Goal: Information Seeking & Learning: Learn about a topic

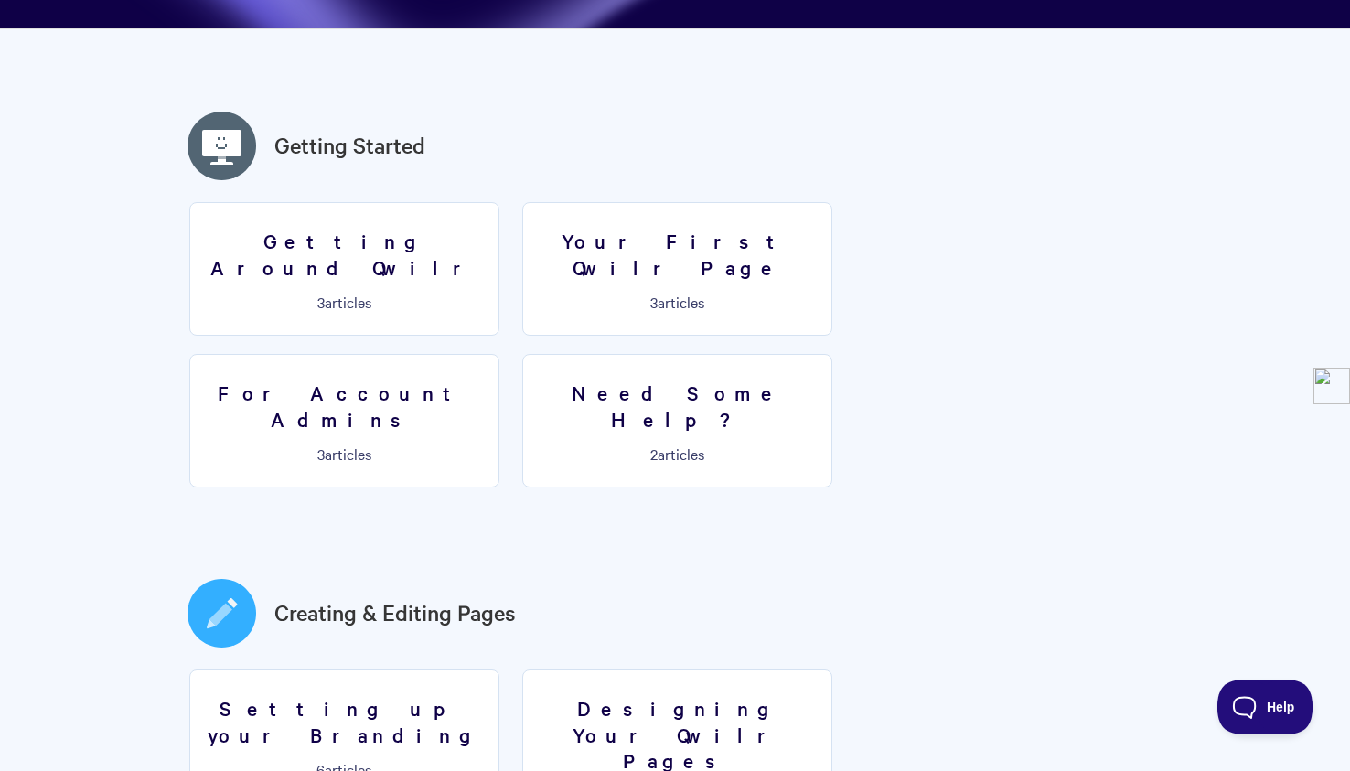
scroll to position [506, 0]
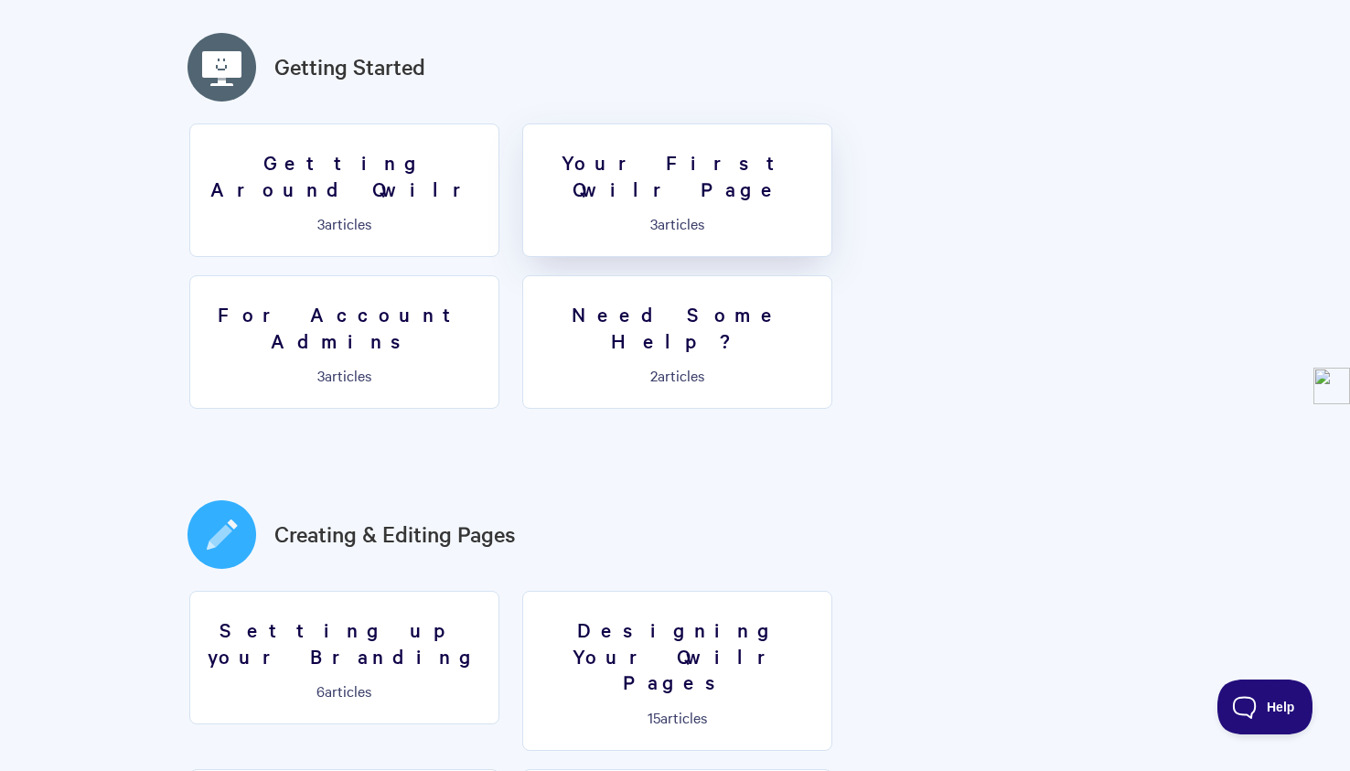
click at [738, 167] on h3 "Your First Qwilr Page" at bounding box center [677, 175] width 286 height 52
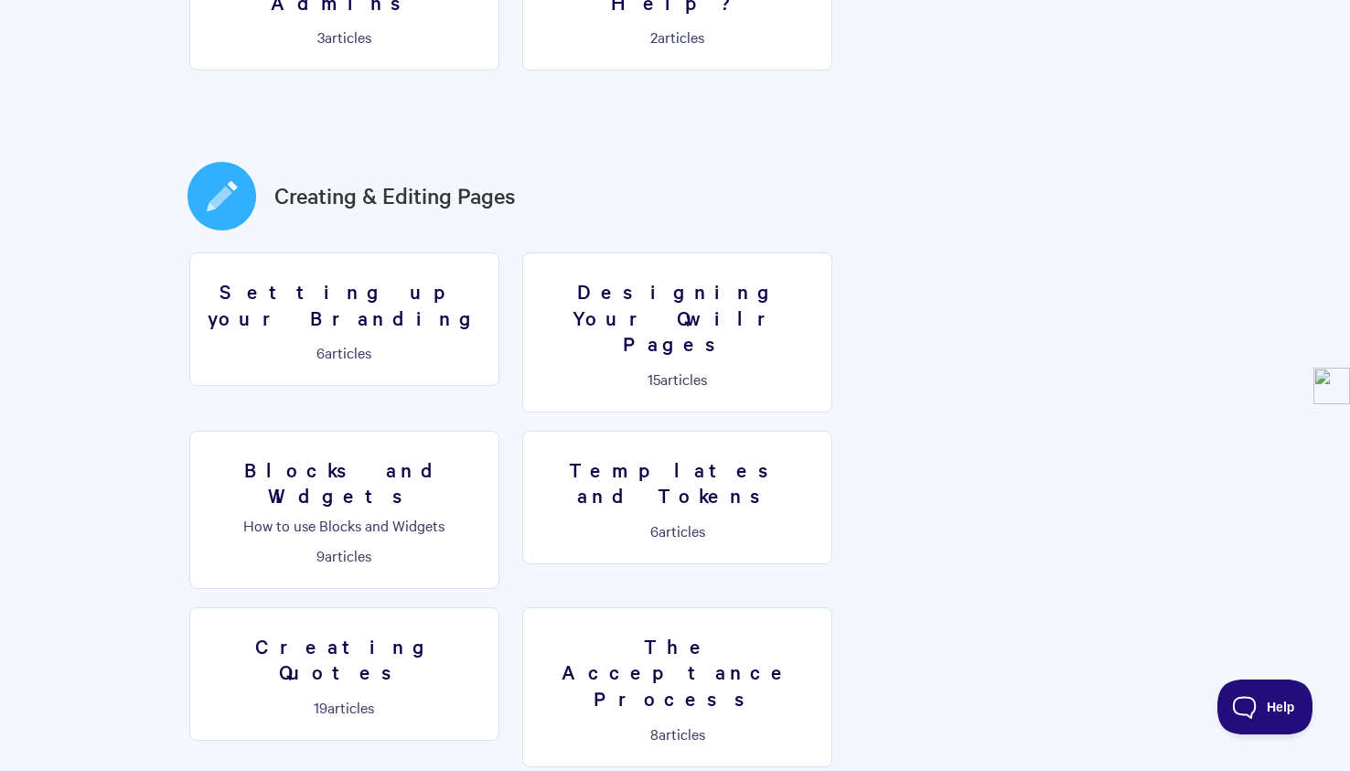
scroll to position [827, 0]
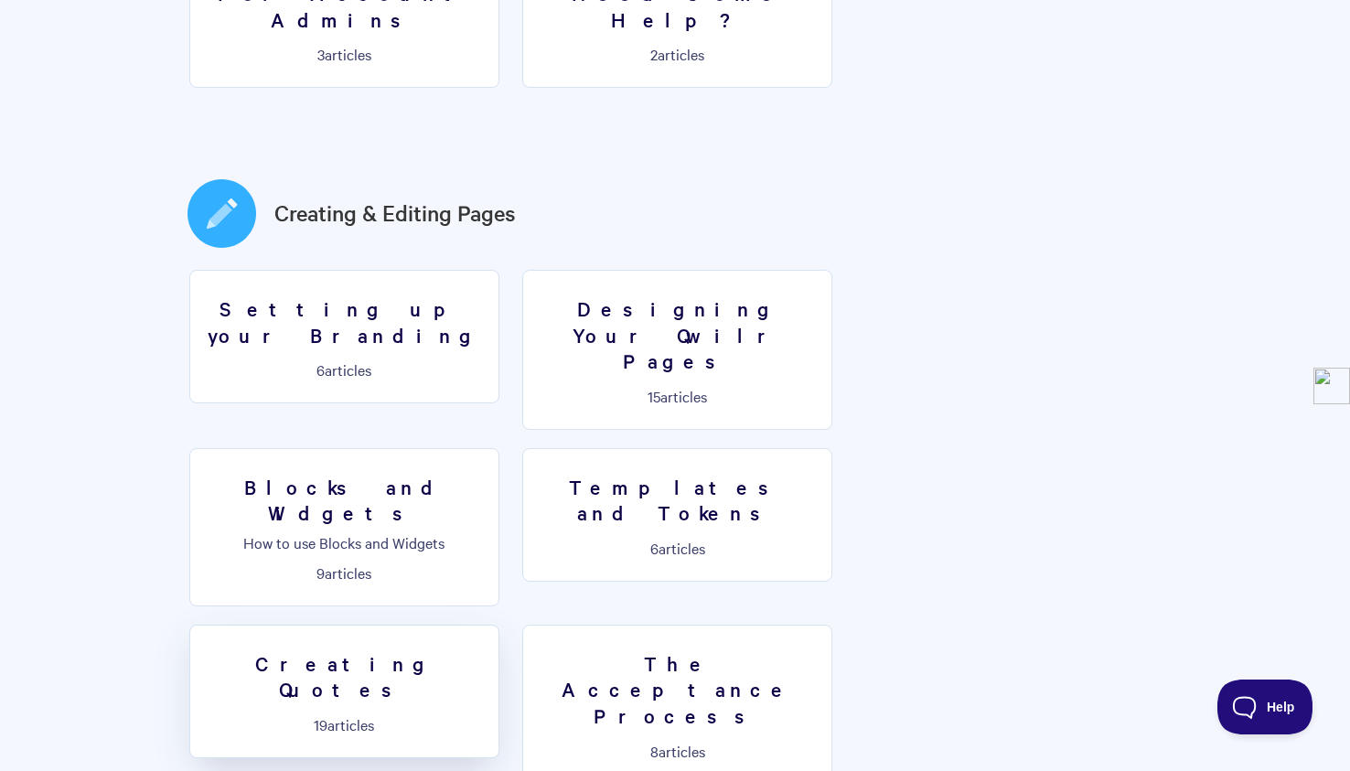
click at [487, 716] on p "19 articles" at bounding box center [344, 724] width 286 height 16
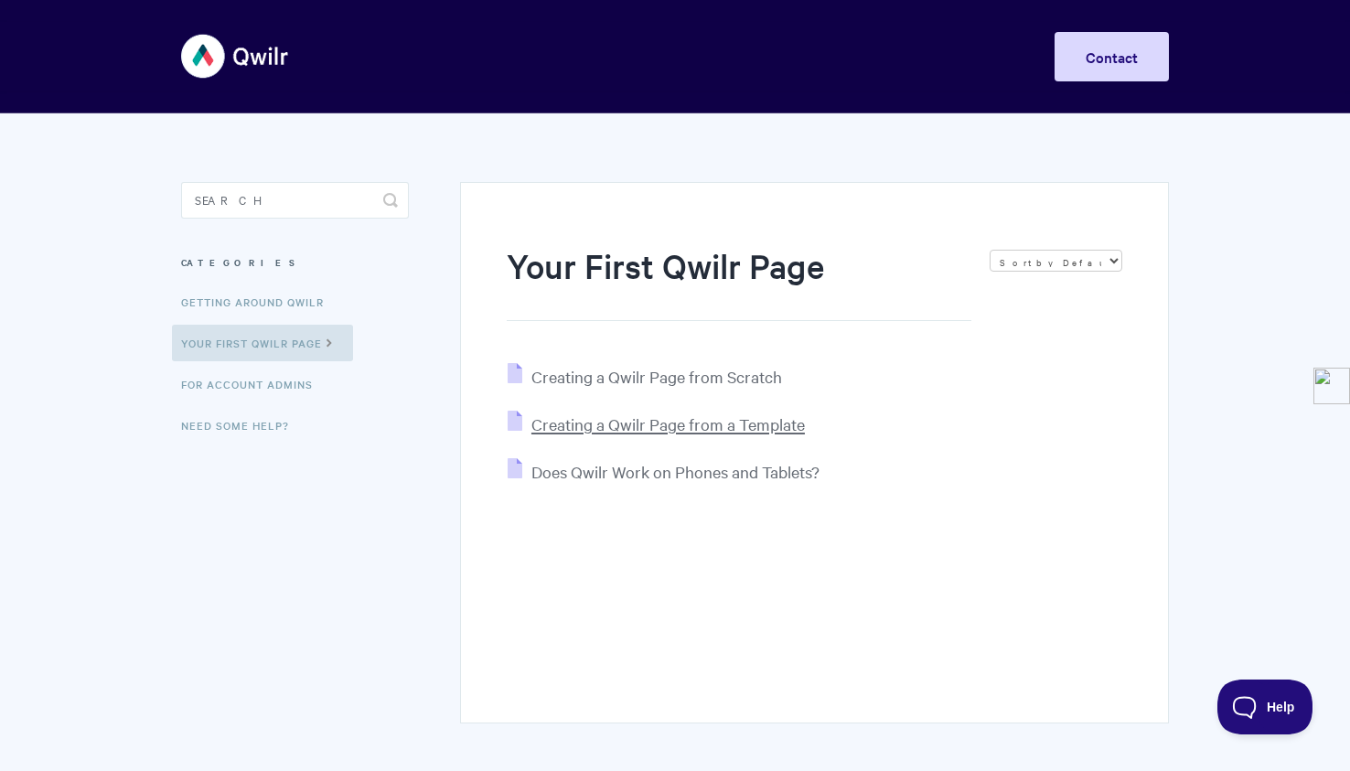
click at [557, 425] on span "Creating a Qwilr Page from a Template" at bounding box center [667, 423] width 273 height 21
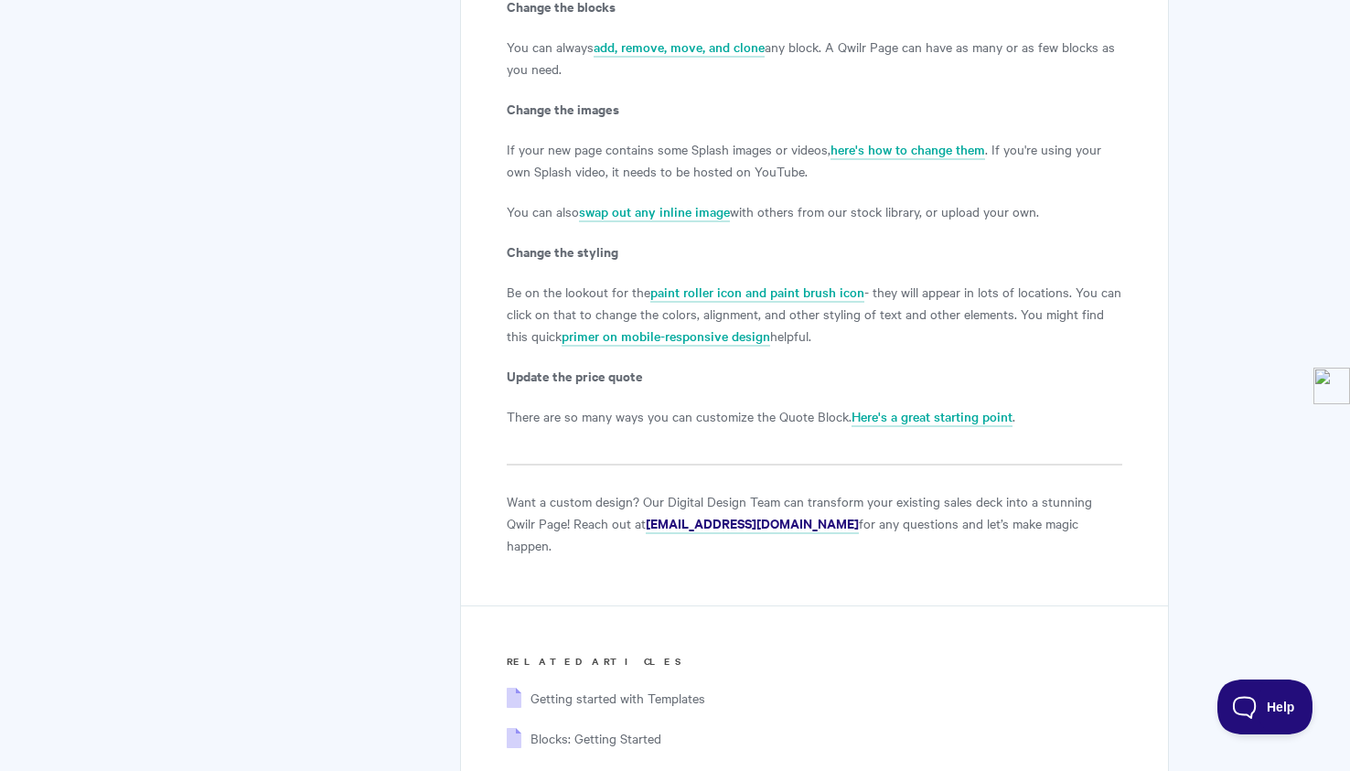
scroll to position [3253, 0]
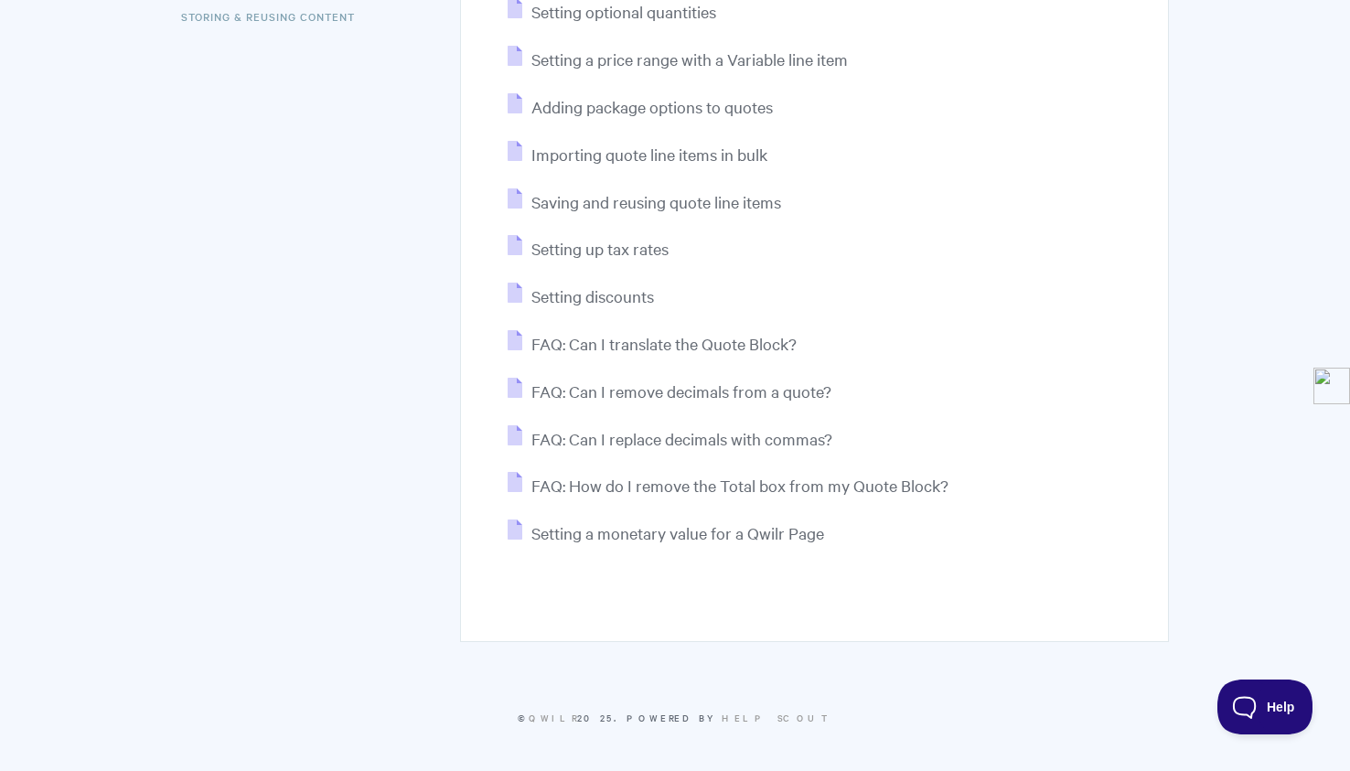
scroll to position [698, 0]
click at [1256, 682] on button "Help" at bounding box center [1258, 703] width 95 height 55
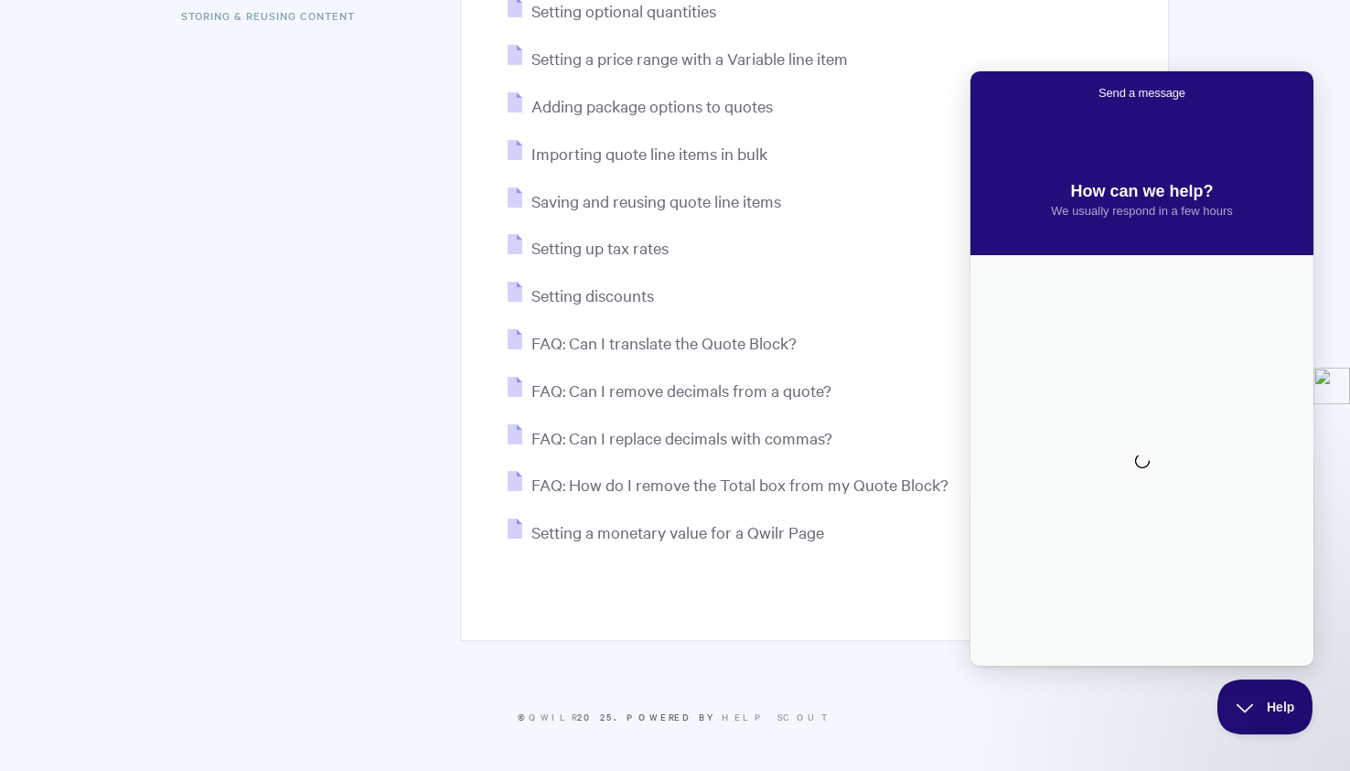
scroll to position [0, 0]
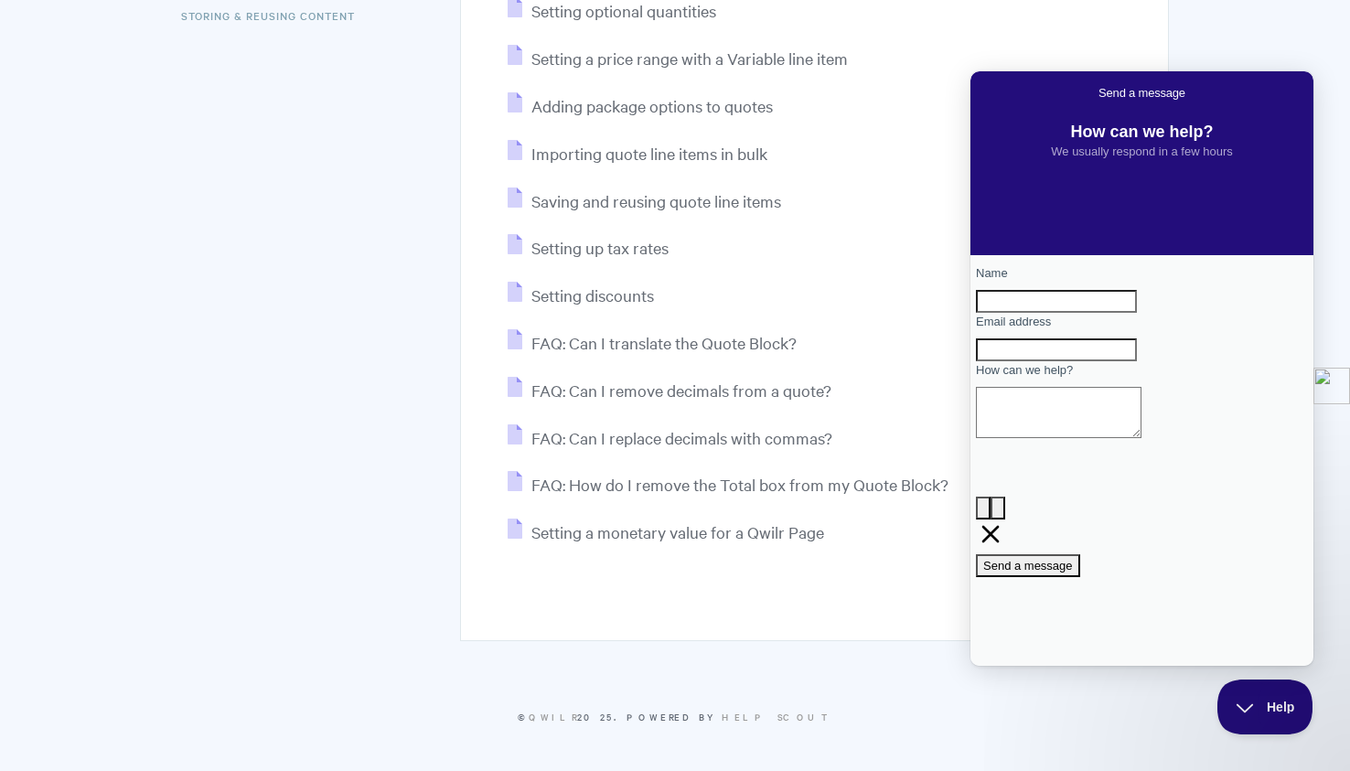
click at [1071, 702] on section "Creating Quotes Sort by Default Sort A-Z Sort by Popularity Sort by Last Update…" at bounding box center [675, 93] width 1024 height 1355
click at [1249, 700] on span "Help" at bounding box center [1258, 703] width 95 height 13
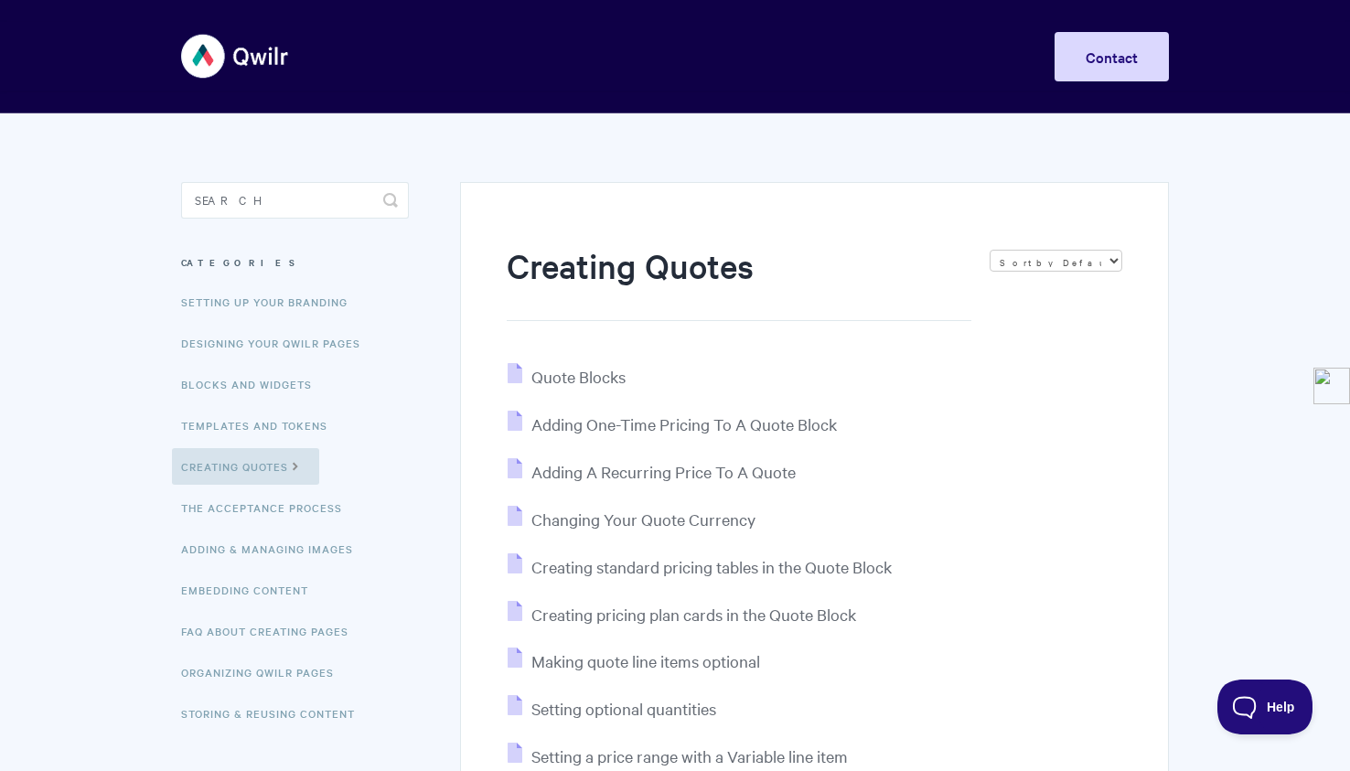
click at [244, 42] on img at bounding box center [235, 56] width 109 height 69
